Goal: Information Seeking & Learning: Learn about a topic

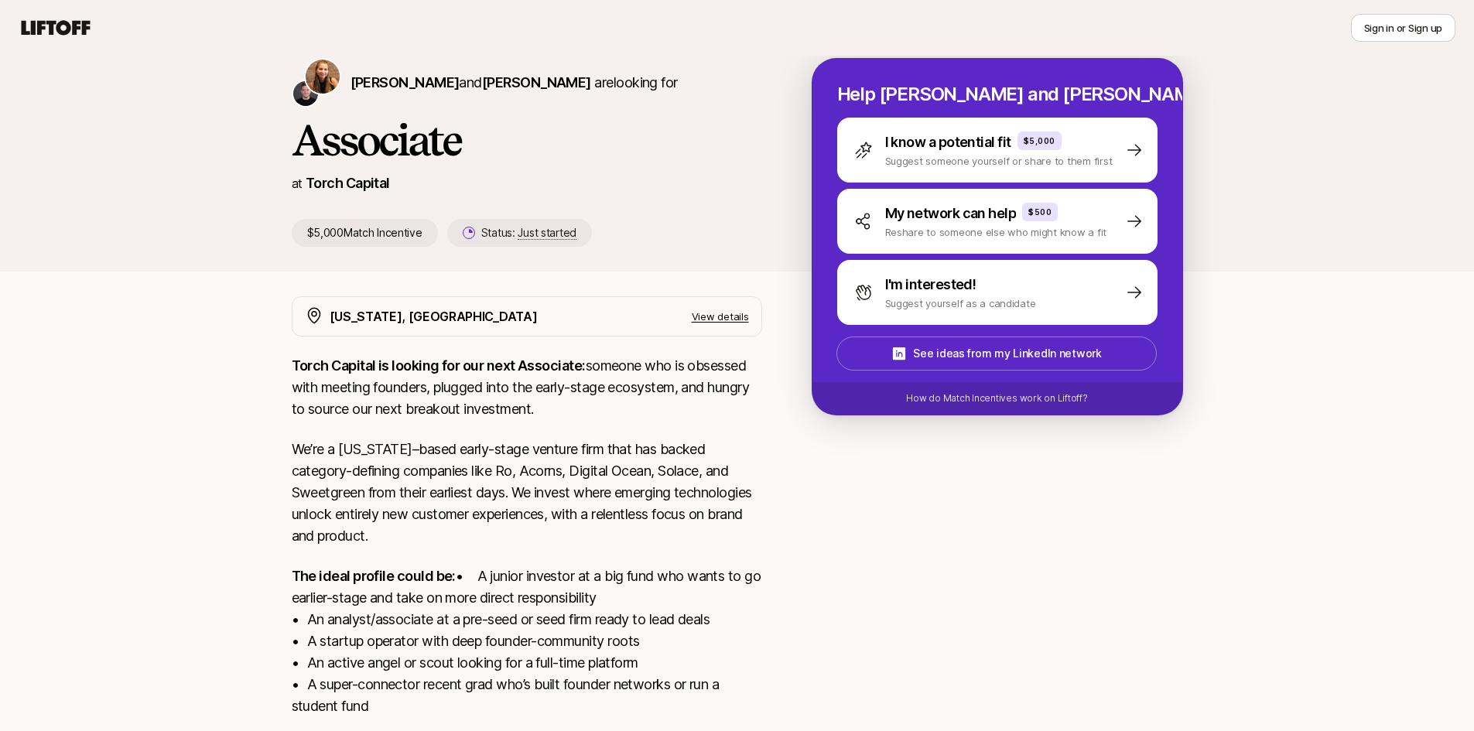
scroll to position [228, 0]
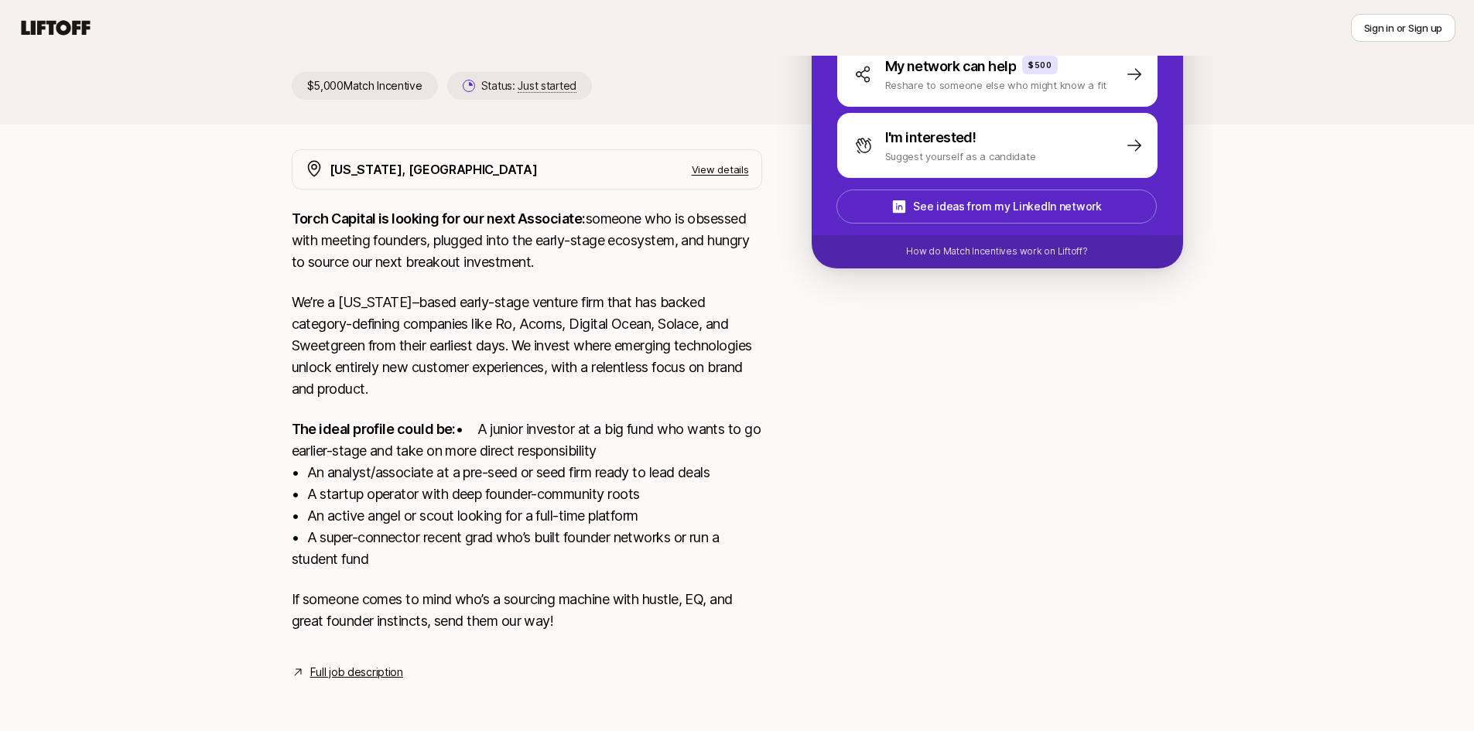
click at [494, 433] on p "The ideal profile could be: • A junior investor at a big fund who wants to go e…" at bounding box center [527, 495] width 471 height 152
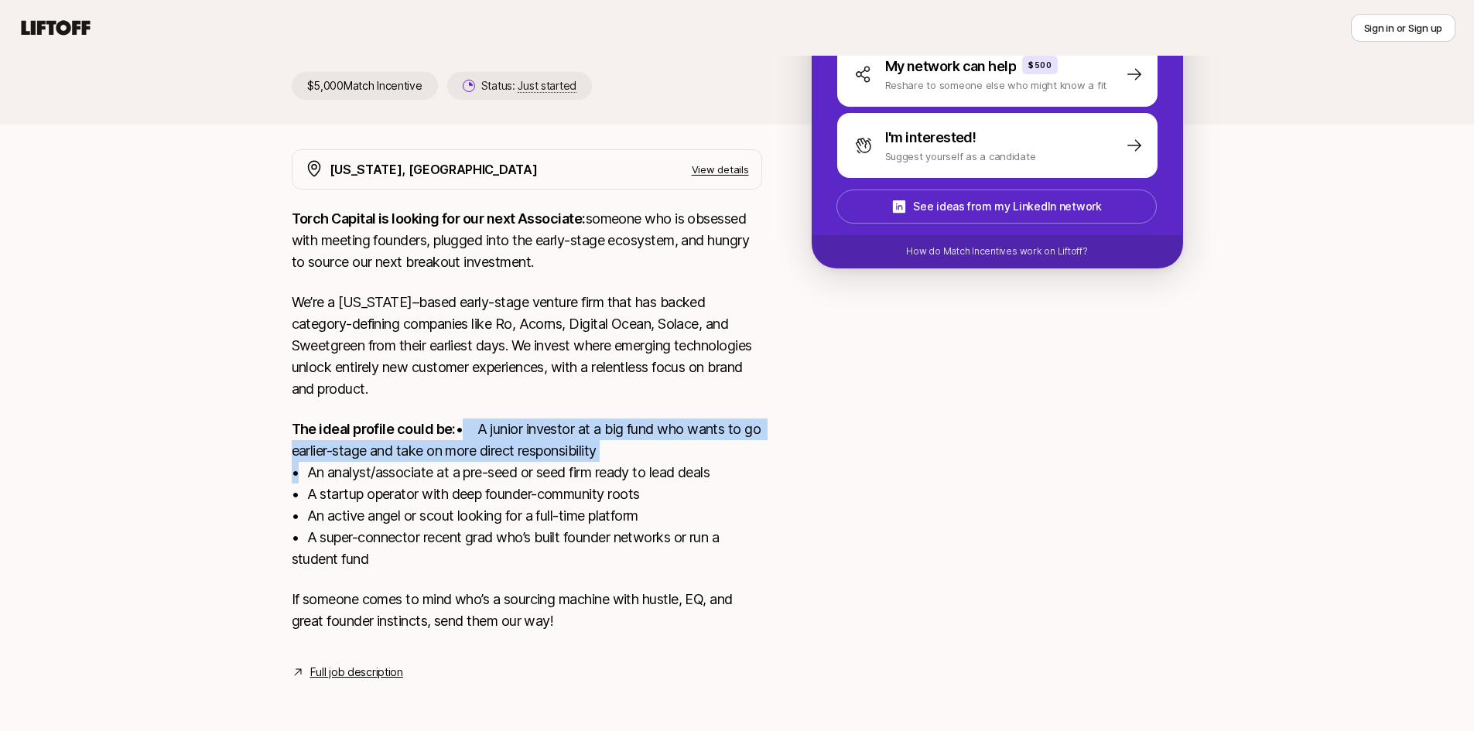
click at [496, 436] on p "The ideal profile could be: • A junior investor at a big fund who wants to go e…" at bounding box center [527, 495] width 471 height 152
click at [498, 437] on p "The ideal profile could be: • A junior investor at a big fund who wants to go e…" at bounding box center [527, 495] width 471 height 152
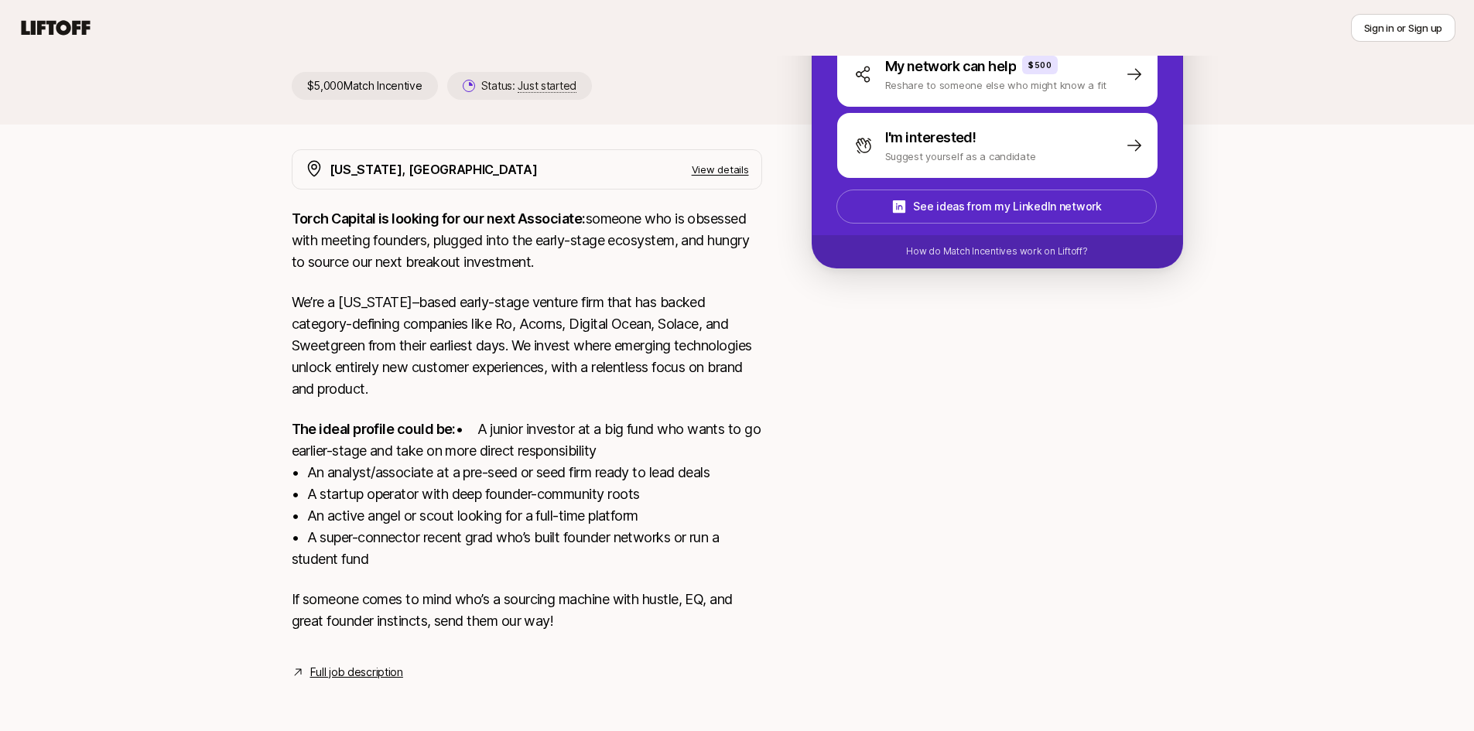
click at [523, 462] on p "The ideal profile could be: • A junior investor at a big fund who wants to go e…" at bounding box center [527, 495] width 471 height 152
click at [526, 464] on p "The ideal profile could be: • A junior investor at a big fund who wants to go e…" at bounding box center [527, 495] width 471 height 152
click at [533, 502] on p "The ideal profile could be: • A junior investor at a big fund who wants to go e…" at bounding box center [527, 495] width 471 height 152
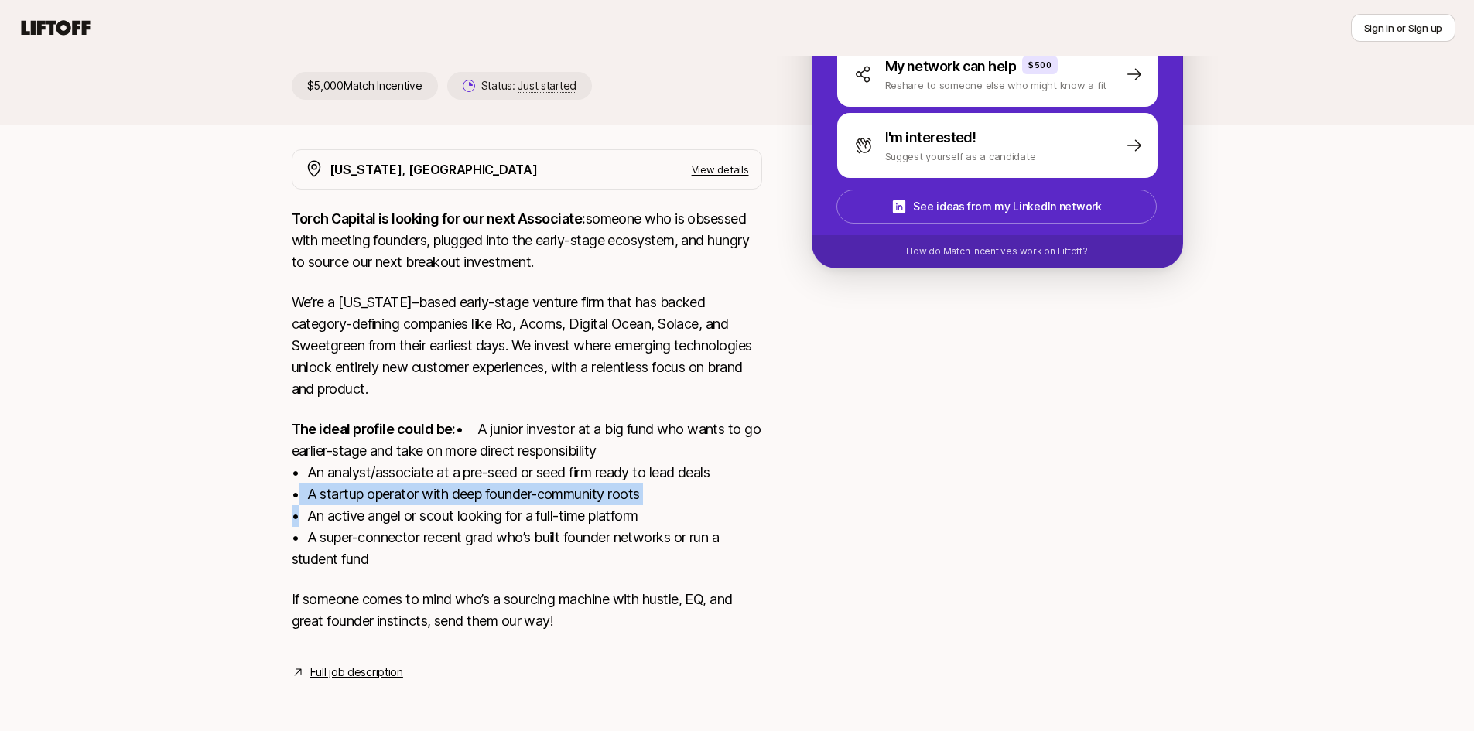
click at [533, 502] on p "The ideal profile could be: • A junior investor at a big fund who wants to go e…" at bounding box center [527, 495] width 471 height 152
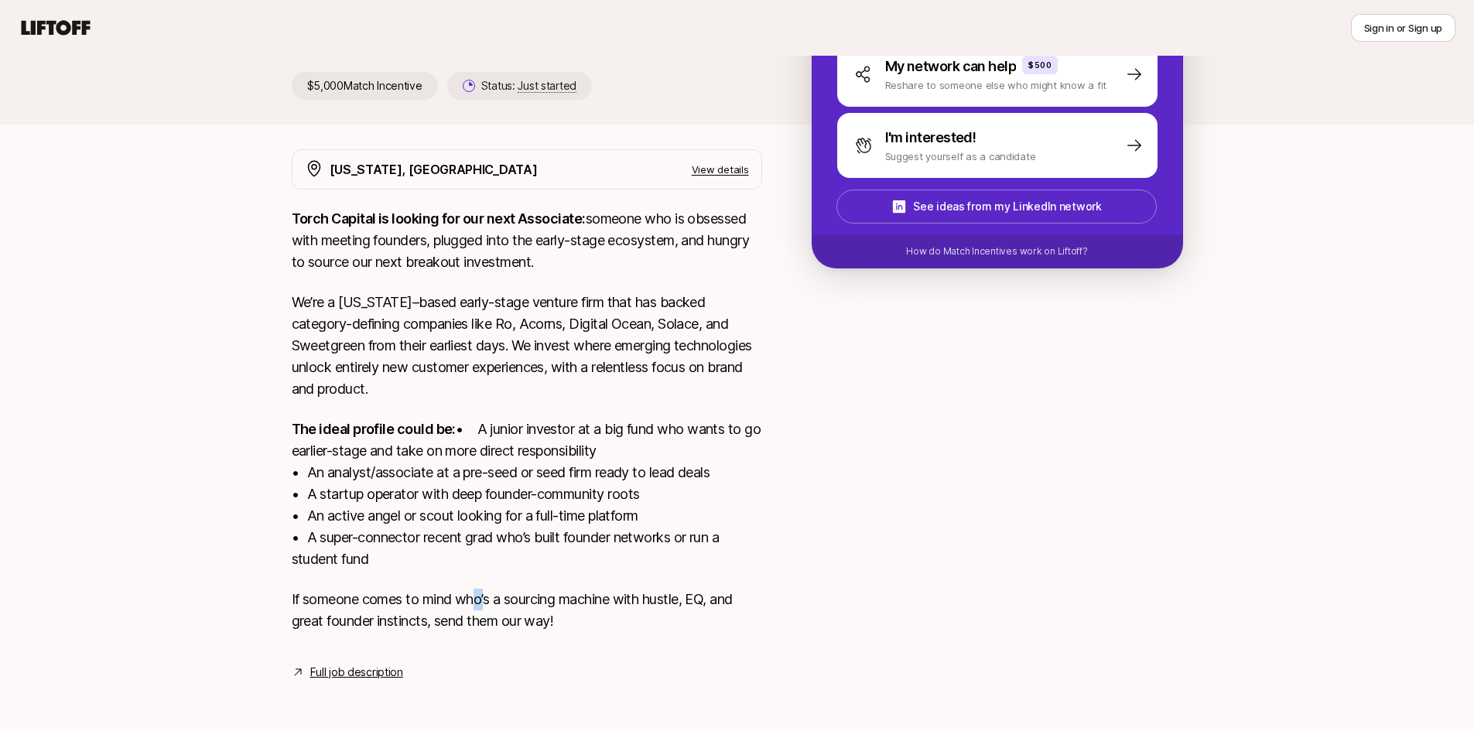
click at [486, 602] on p "If someone comes to mind who’s a sourcing machine with hustle, EQ, and great fo…" at bounding box center [527, 610] width 471 height 43
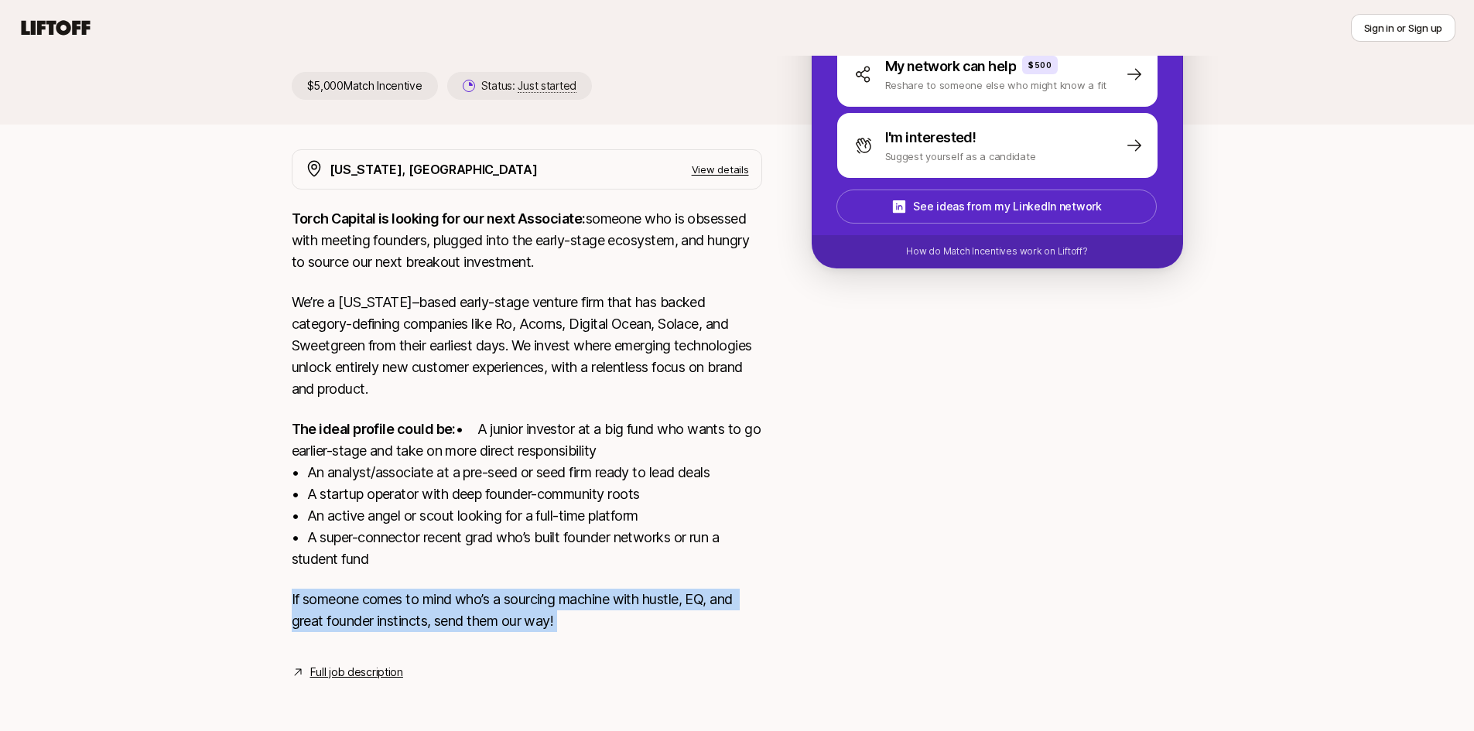
click at [486, 602] on p "If someone comes to mind who’s a sourcing machine with hustle, EQ, and great fo…" at bounding box center [527, 610] width 471 height 43
